Goal: Information Seeking & Learning: Check status

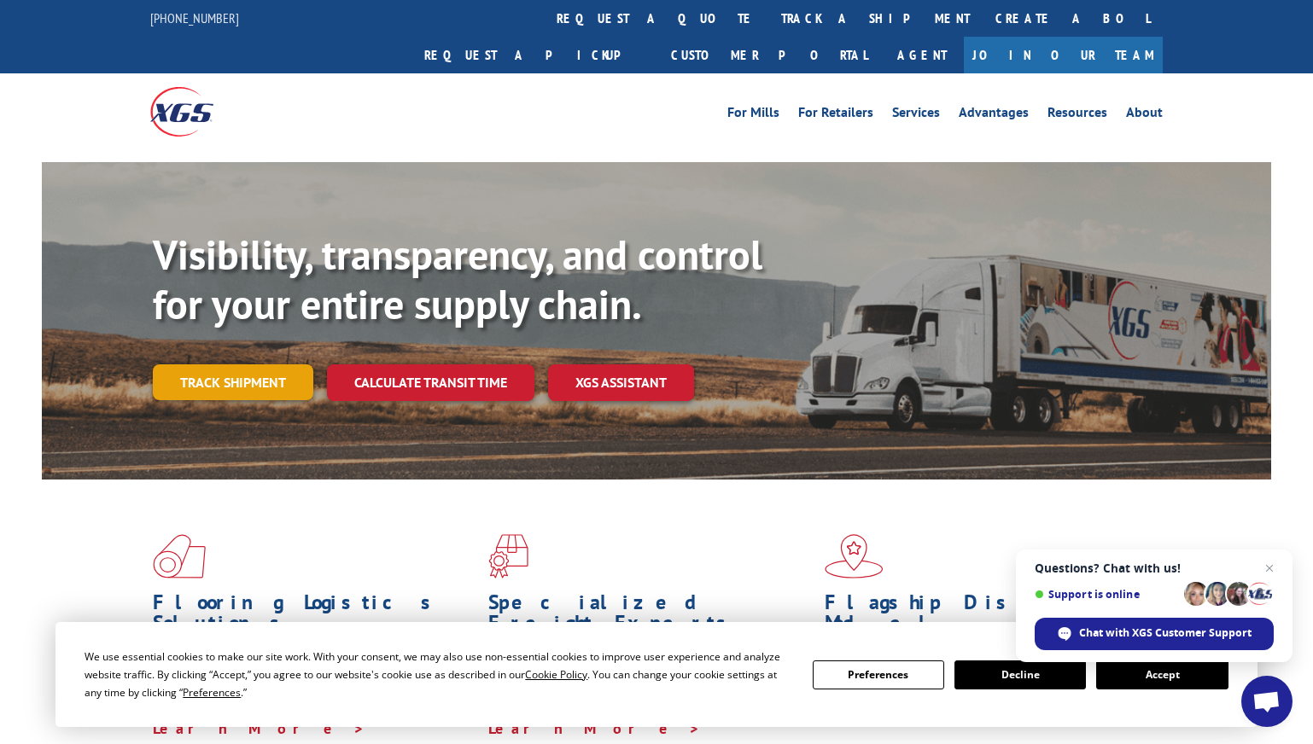
click at [243, 364] on link "Track shipment" at bounding box center [233, 382] width 160 height 36
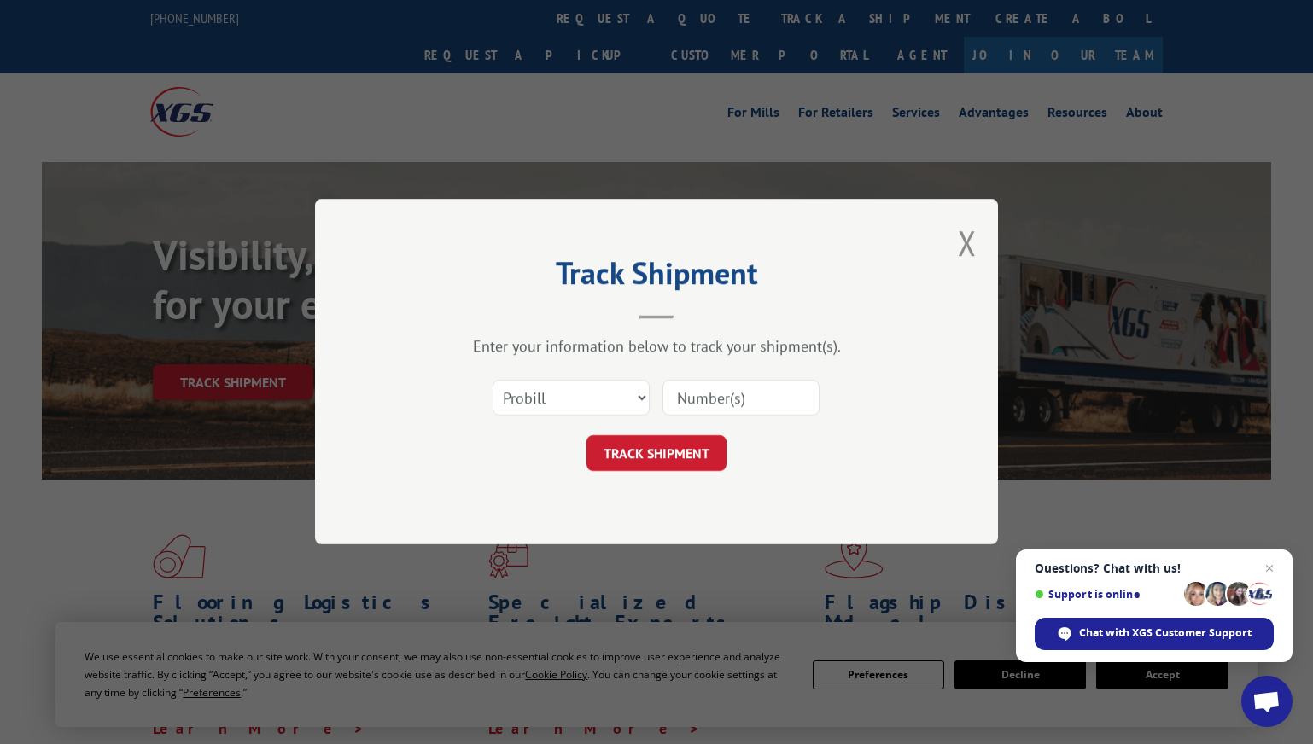
click at [752, 404] on input at bounding box center [740, 399] width 157 height 36
paste input "361681"
type input "361681"
click at [641, 393] on select "Select category... Probill BOL PO" at bounding box center [570, 399] width 157 height 36
select select "bol"
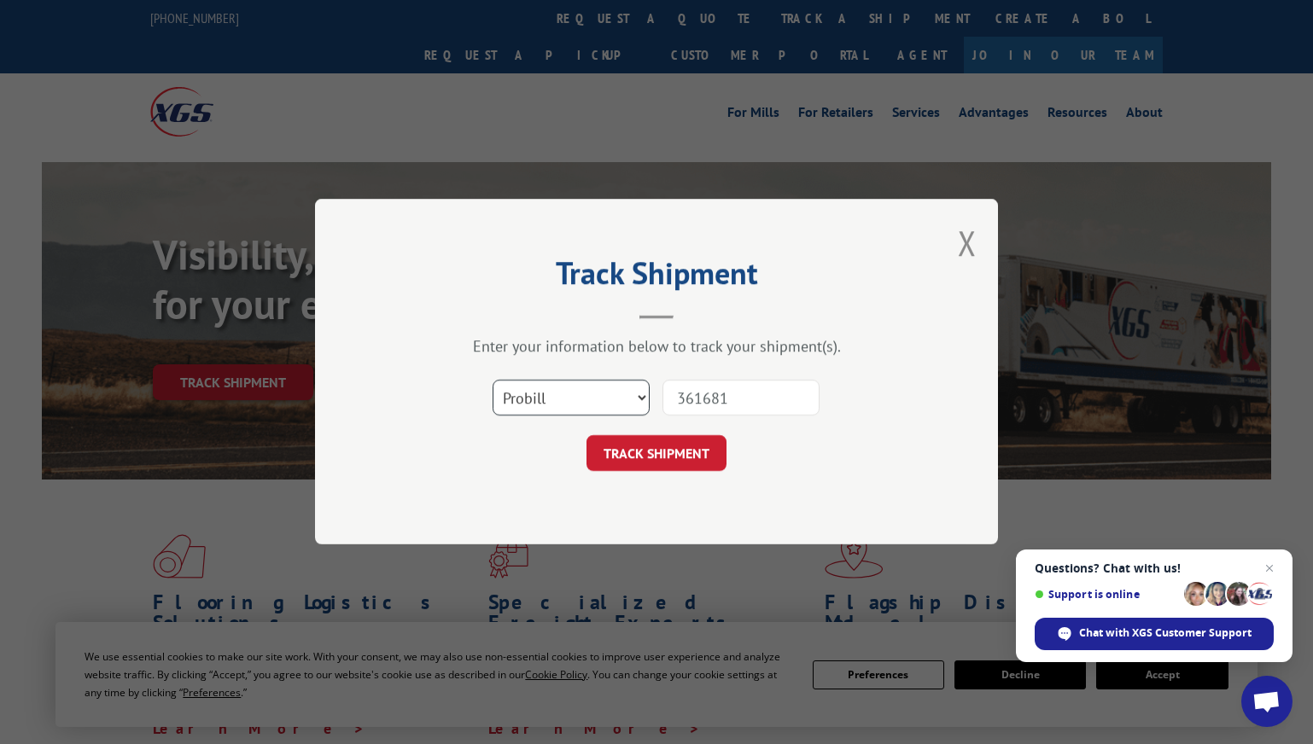
click at [492, 381] on select "Select category... Probill BOL PO" at bounding box center [570, 399] width 157 height 36
click at [680, 451] on button "TRACK SHIPMENT" at bounding box center [656, 454] width 140 height 36
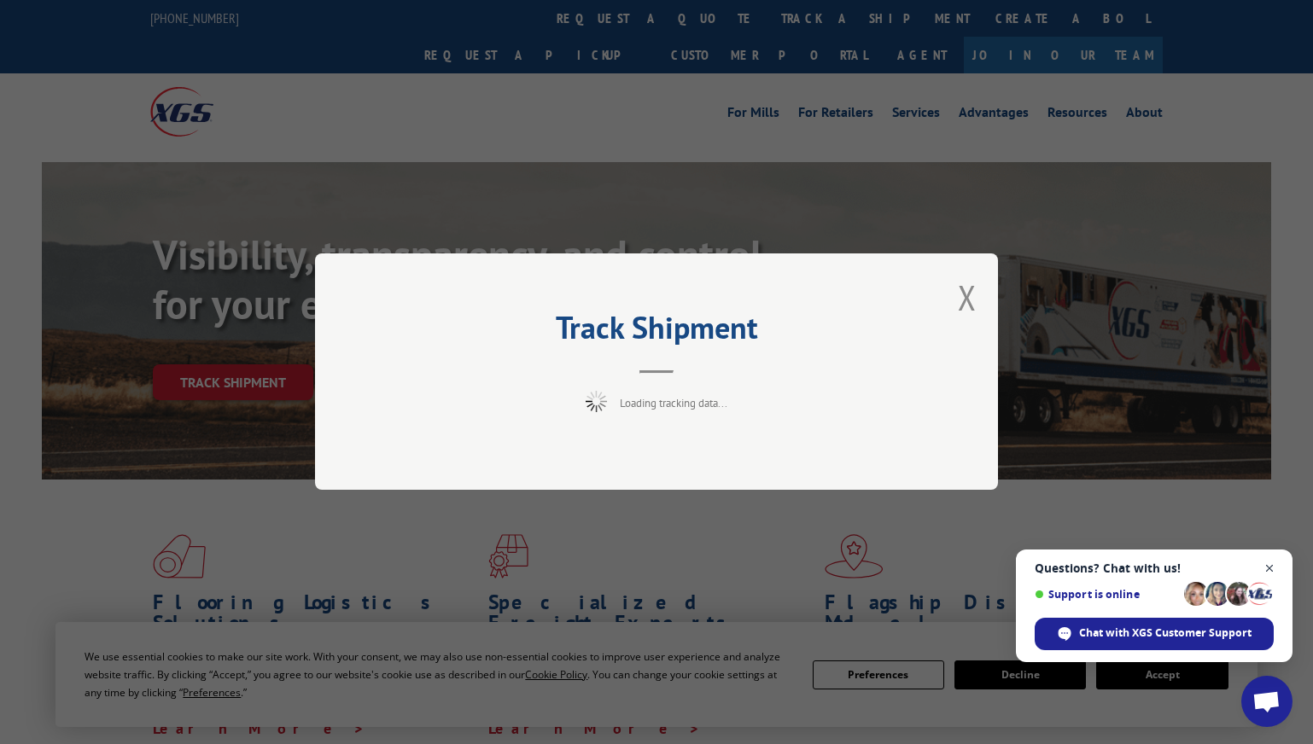
click at [1265, 562] on span "Close chat" at bounding box center [1269, 568] width 21 height 21
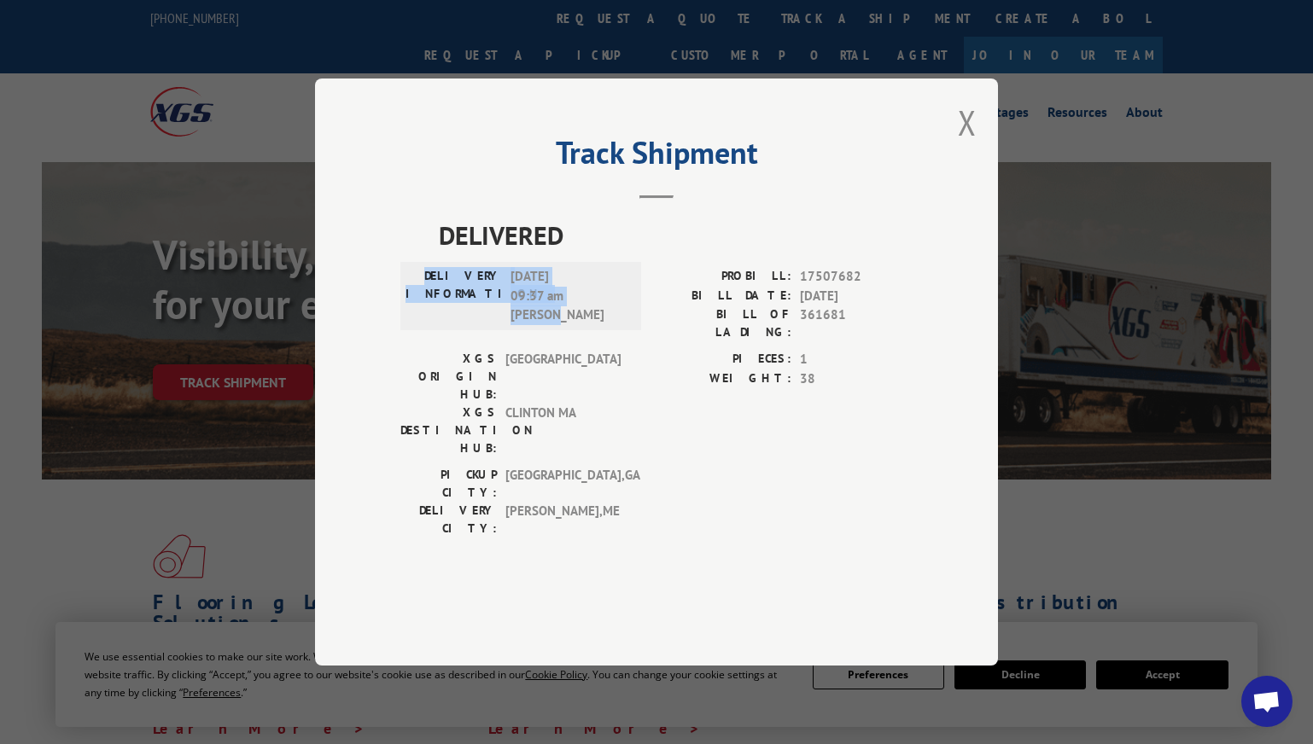
drag, startPoint x: 558, startPoint y: 364, endPoint x: 435, endPoint y: 322, distance: 129.8
click at [435, 322] on div "DELIVERY INFORMATION: [DATE] 09:37 am [PERSON_NAME]" at bounding box center [520, 296] width 230 height 58
copy div "DELIVERY INFORMATION: [DATE] 09:37 am [PERSON_NAME]"
